Goal: Find specific page/section: Find specific page/section

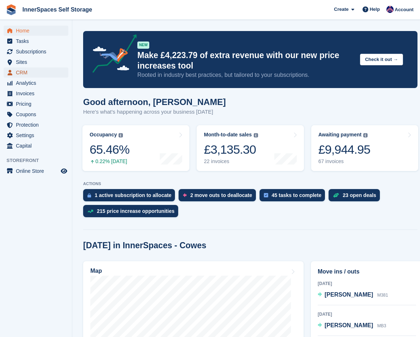
click at [30, 69] on span "CRM" at bounding box center [37, 73] width 43 height 10
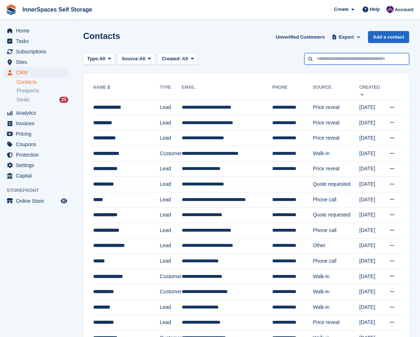
click at [323, 64] on input "text" at bounding box center [356, 59] width 105 height 12
type input "****"
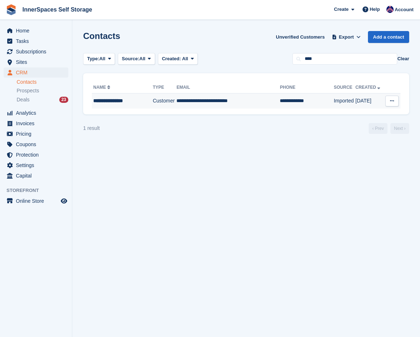
click at [155, 98] on td "Customer" at bounding box center [165, 101] width 24 height 15
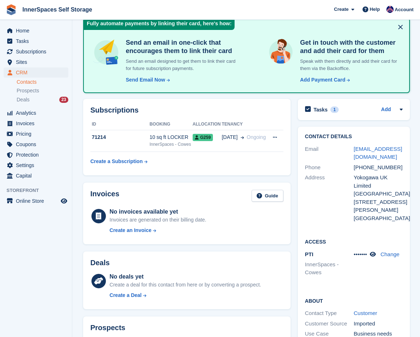
scroll to position [40, 0]
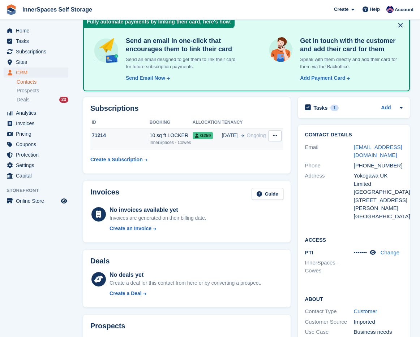
click at [156, 135] on div "10 sq ft LOCKER" at bounding box center [170, 136] width 43 height 8
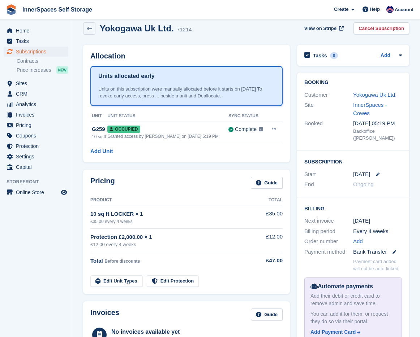
scroll to position [9, 0]
